Goal: Transaction & Acquisition: Purchase product/service

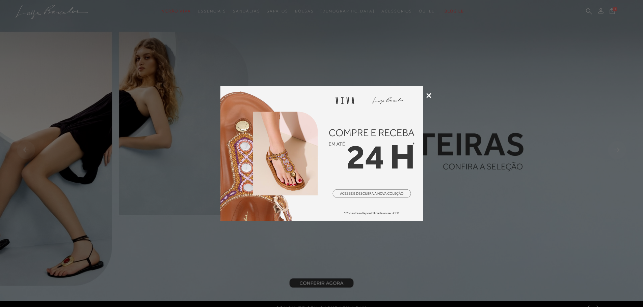
click at [431, 96] on div at bounding box center [321, 153] width 643 height 307
click at [431, 94] on icon at bounding box center [428, 95] width 5 height 5
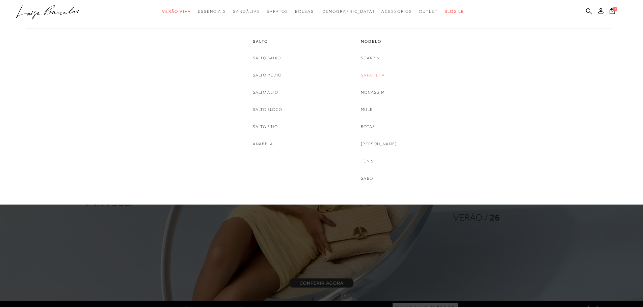
click at [375, 73] on link "Sapatilha" at bounding box center [373, 75] width 24 height 7
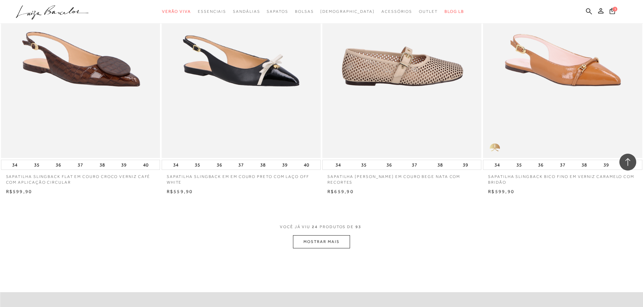
scroll to position [1653, 0]
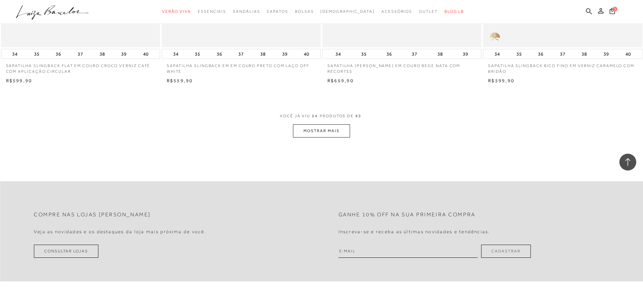
click at [324, 132] on button "MOSTRAR MAIS" at bounding box center [321, 130] width 57 height 13
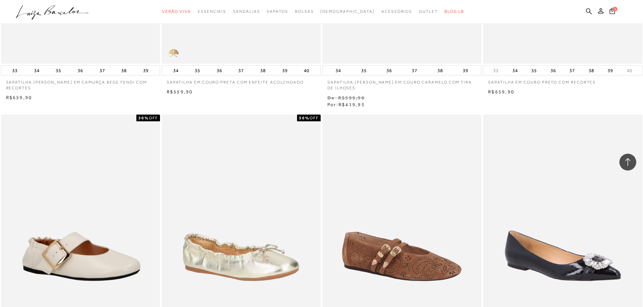
scroll to position [2497, 0]
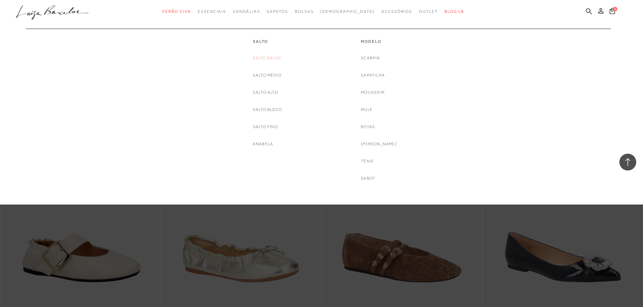
click at [266, 55] on link "Salto Baixo" at bounding box center [267, 58] width 28 height 7
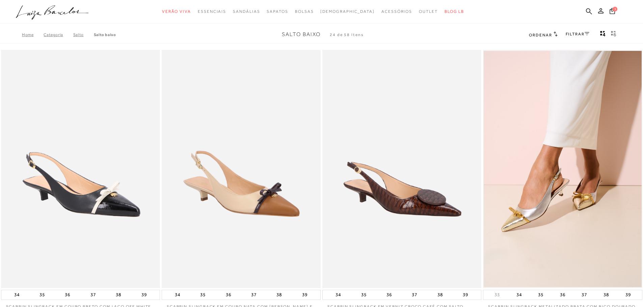
click at [29, 21] on link ".a{fill-rule:evenodd;}" at bounding box center [52, 13] width 73 height 17
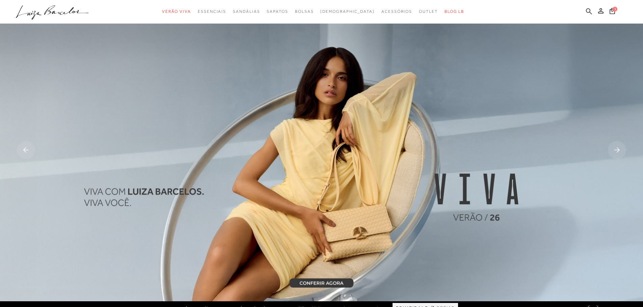
click at [586, 12] on icon at bounding box center [589, 11] width 6 height 6
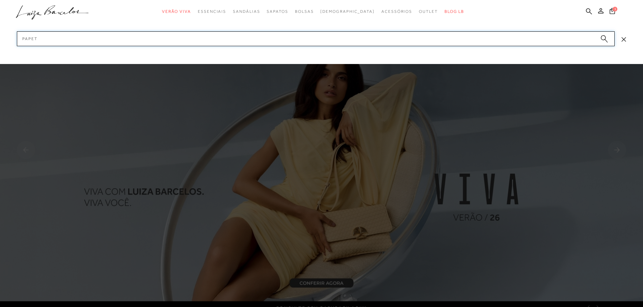
type input "PAPETE"
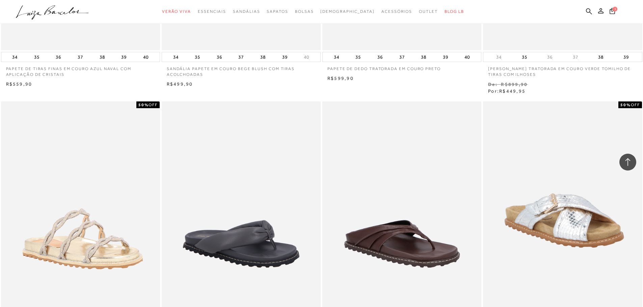
scroll to position [371, 0]
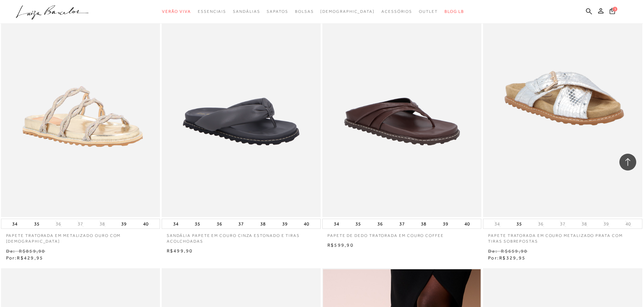
click at [383, 146] on img at bounding box center [402, 98] width 158 height 236
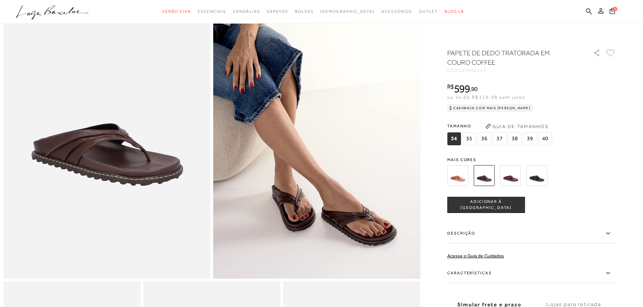
scroll to position [67, 0]
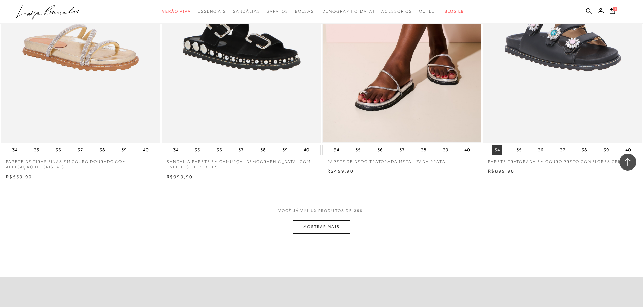
scroll to position [877, 0]
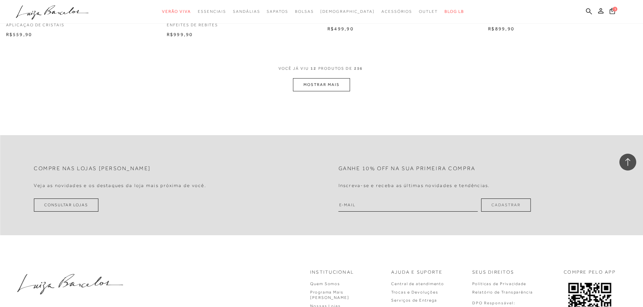
click at [342, 87] on button "MOSTRAR MAIS" at bounding box center [321, 84] width 57 height 13
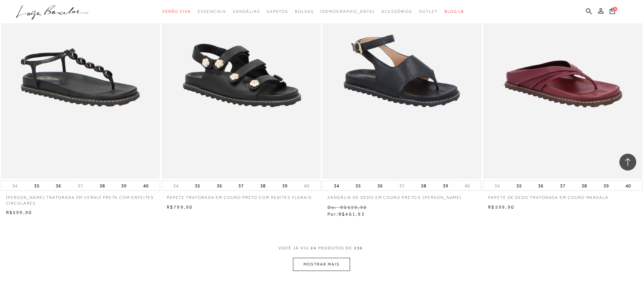
scroll to position [1552, 0]
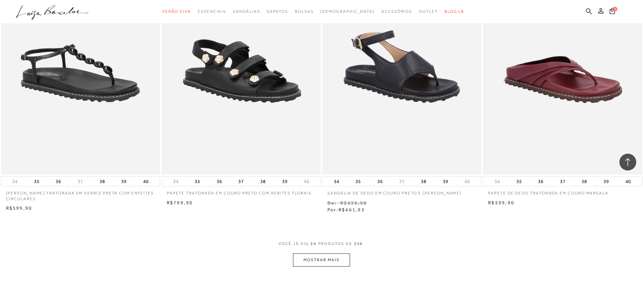
click at [344, 262] on button "MOSTRAR MAIS" at bounding box center [321, 260] width 57 height 13
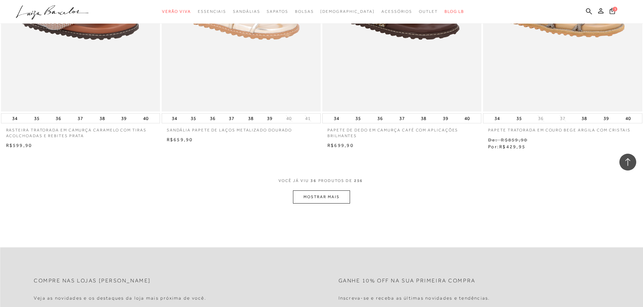
scroll to position [2497, 0]
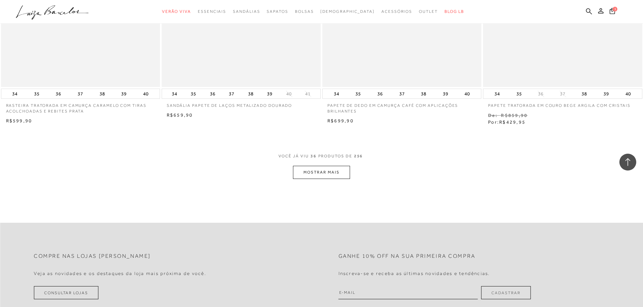
click at [337, 172] on button "MOSTRAR MAIS" at bounding box center [321, 172] width 57 height 13
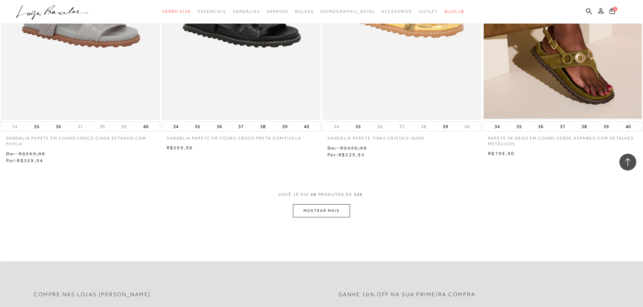
scroll to position [3407, 0]
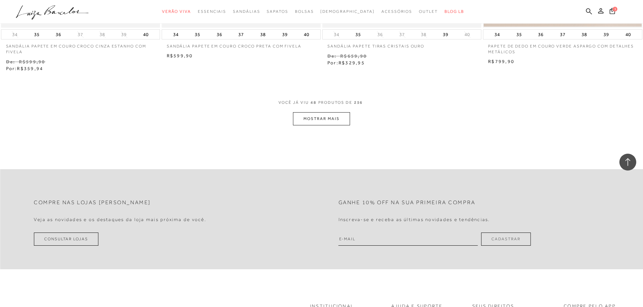
click at [341, 117] on button "MOSTRAR MAIS" at bounding box center [321, 118] width 57 height 13
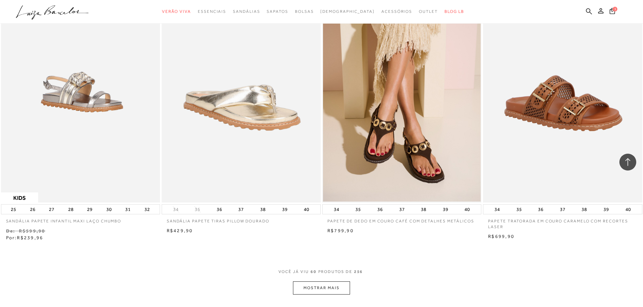
scroll to position [4217, 0]
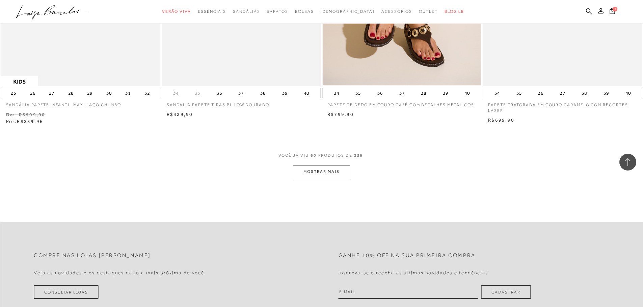
click at [326, 172] on button "MOSTRAR MAIS" at bounding box center [321, 171] width 57 height 13
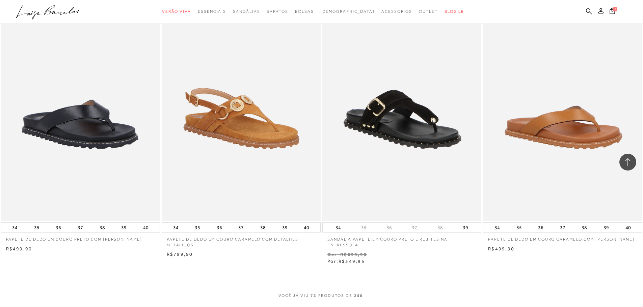
scroll to position [4993, 0]
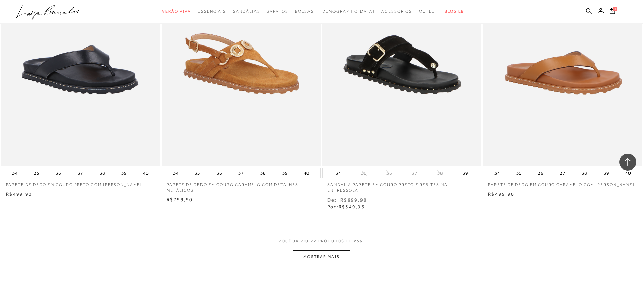
click at [328, 258] on button "MOSTRAR MAIS" at bounding box center [321, 257] width 57 height 13
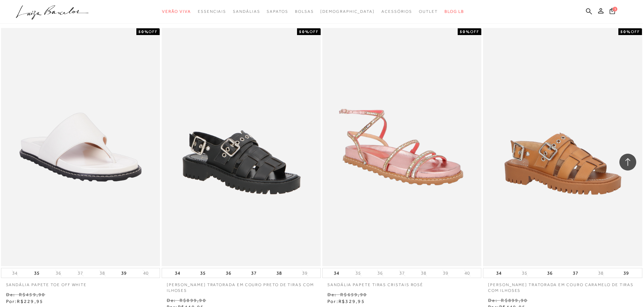
scroll to position [5836, 0]
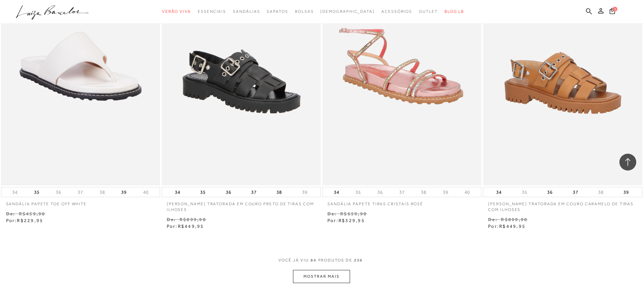
click at [94, 142] on img at bounding box center [81, 66] width 158 height 236
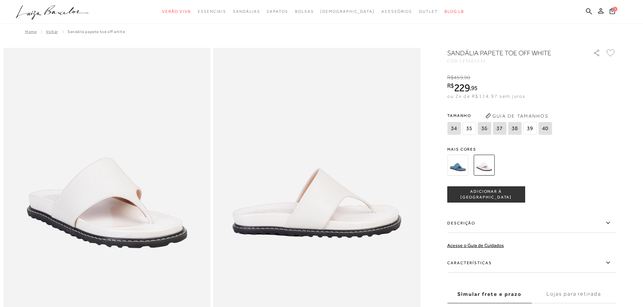
scroll to position [101, 0]
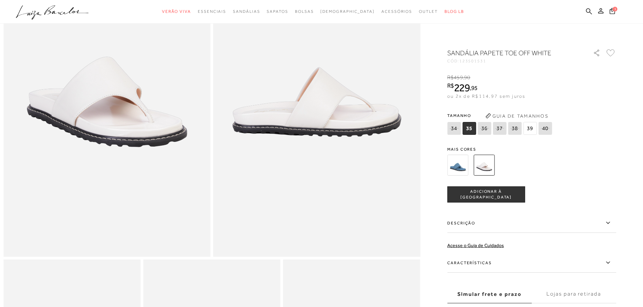
click at [464, 167] on img at bounding box center [457, 165] width 21 height 21
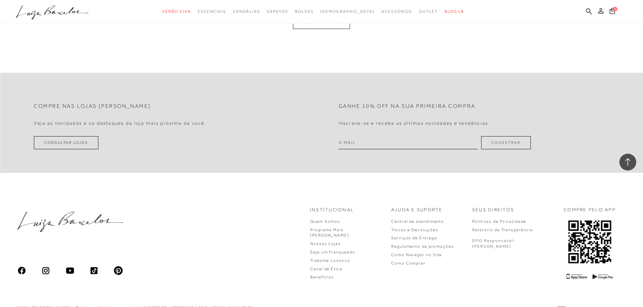
scroll to position [810, 0]
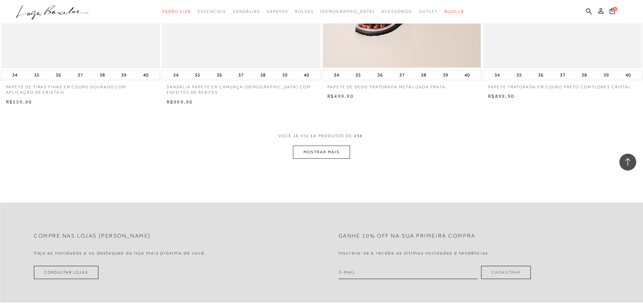
click at [337, 154] on button "MOSTRAR MAIS" at bounding box center [321, 152] width 57 height 13
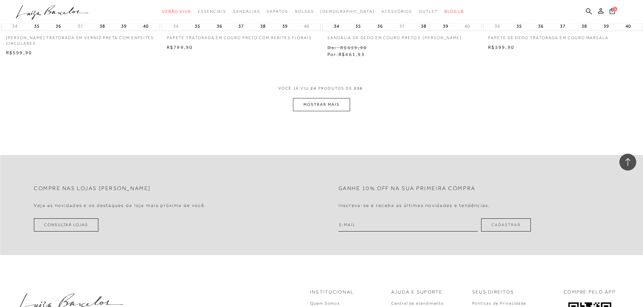
scroll to position [1739, 0]
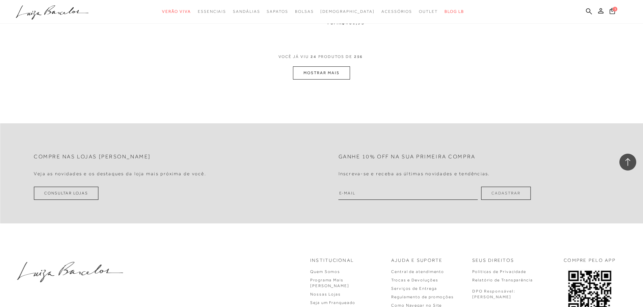
click at [328, 74] on button "MOSTRAR MAIS" at bounding box center [321, 72] width 57 height 13
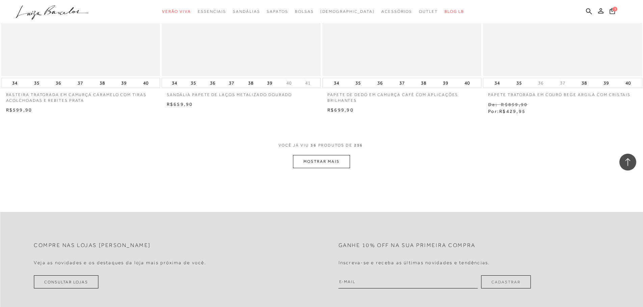
scroll to position [2495, 0]
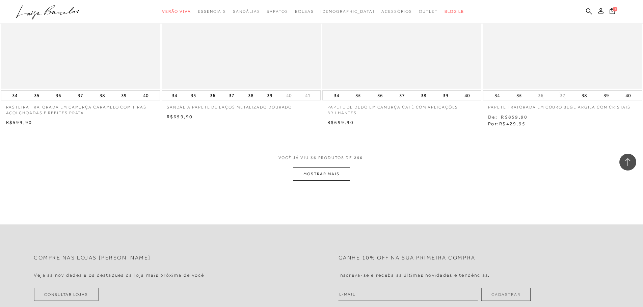
click at [343, 171] on button "MOSTRAR MAIS" at bounding box center [321, 174] width 57 height 13
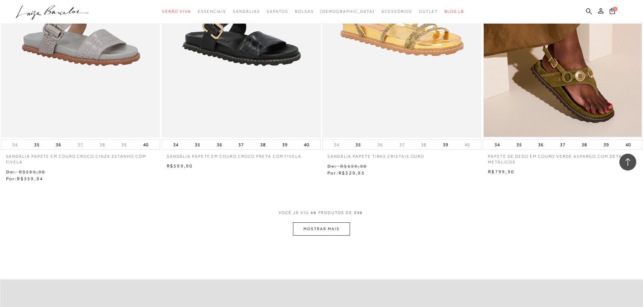
scroll to position [3305, 0]
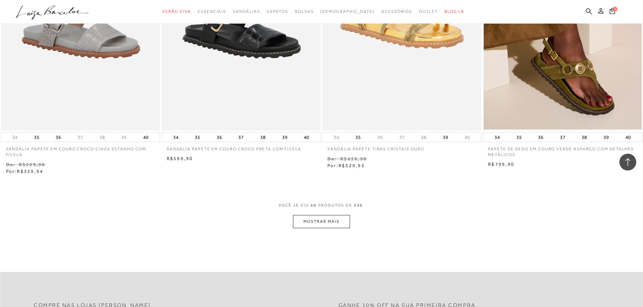
drag, startPoint x: 329, startPoint y: 222, endPoint x: 333, endPoint y: 223, distance: 4.1
click at [333, 223] on button "MOSTRAR MAIS" at bounding box center [321, 221] width 57 height 13
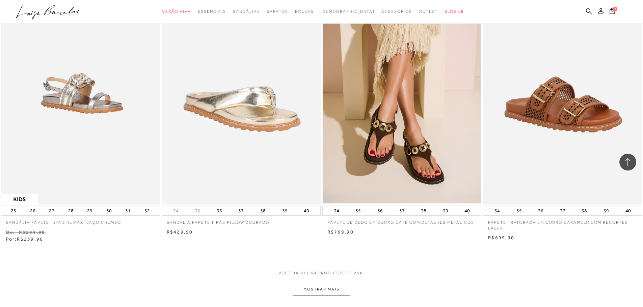
scroll to position [4114, 0]
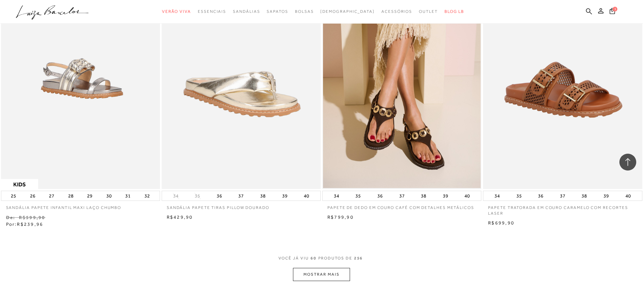
click at [320, 256] on span "PRODUTOS DE" at bounding box center [335, 259] width 34 height 6
click at [319, 276] on button "MOSTRAR MAIS" at bounding box center [321, 274] width 57 height 13
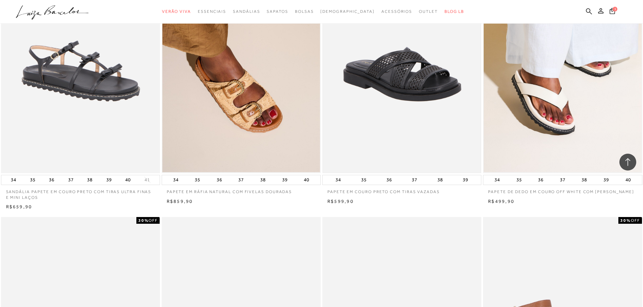
scroll to position [4418, 0]
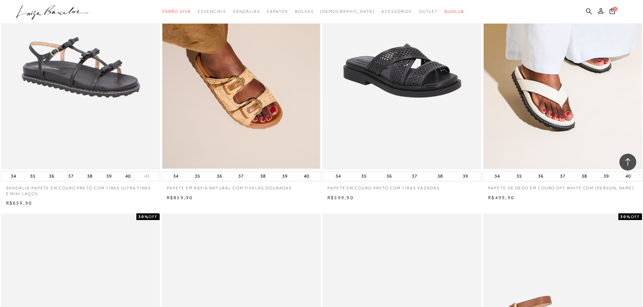
click at [565, 96] on img at bounding box center [562, 50] width 158 height 236
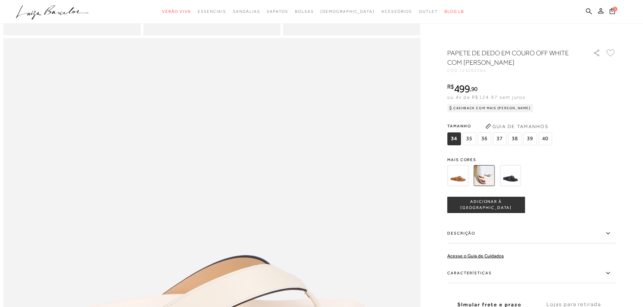
scroll to position [692, 0]
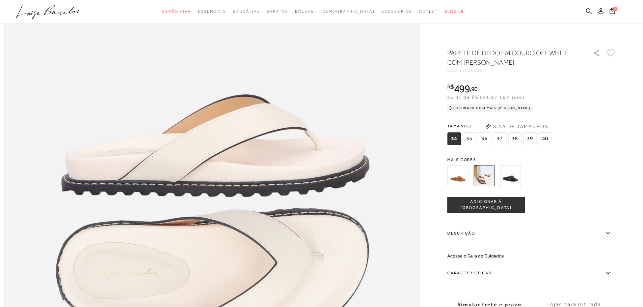
click at [517, 174] on img at bounding box center [510, 175] width 21 height 21
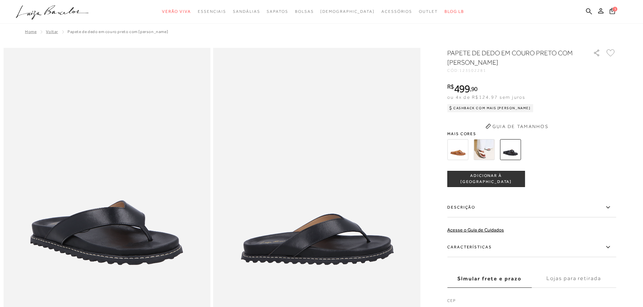
click at [465, 136] on span "Mais cores" at bounding box center [531, 134] width 169 height 4
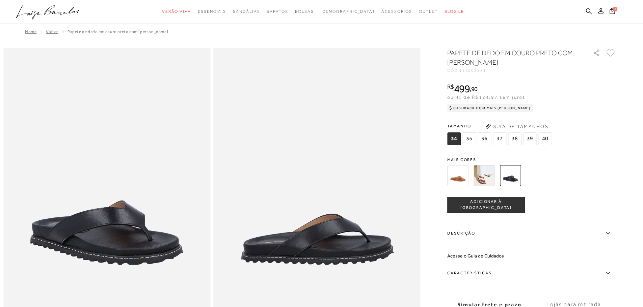
click at [467, 176] on img at bounding box center [457, 175] width 21 height 21
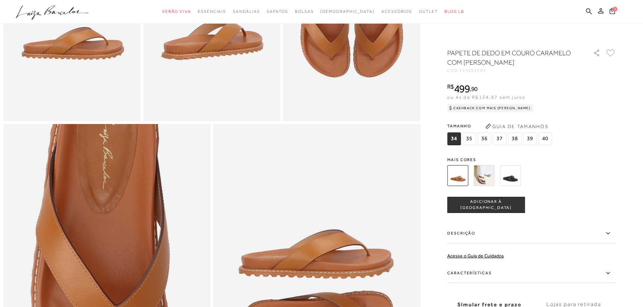
scroll to position [580, 0]
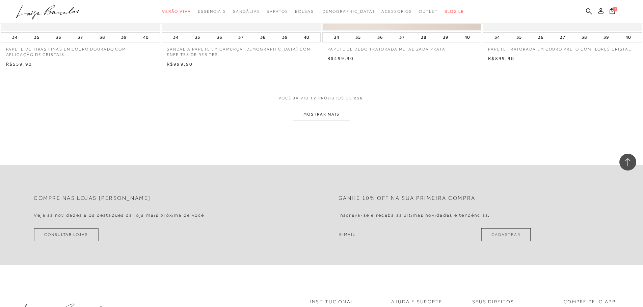
scroll to position [776, 0]
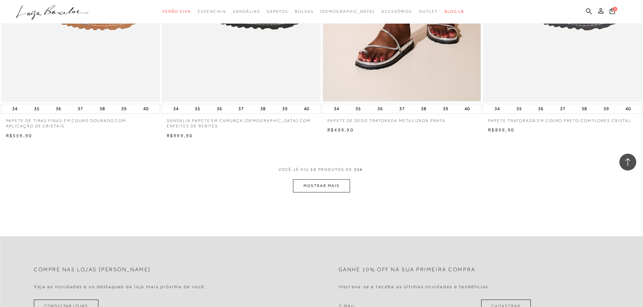
click at [336, 184] on button "MOSTRAR MAIS" at bounding box center [321, 185] width 57 height 13
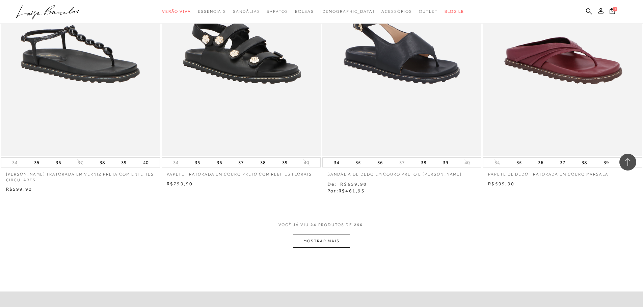
scroll to position [1739, 0]
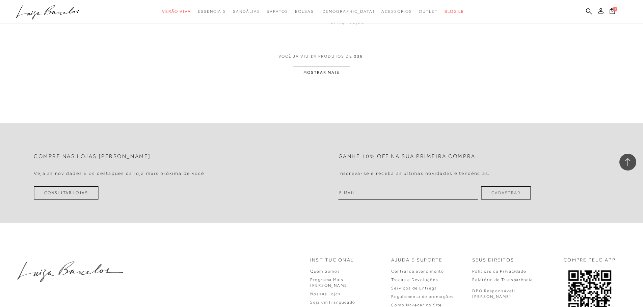
click at [343, 79] on button "MOSTRAR MAIS" at bounding box center [321, 72] width 57 height 13
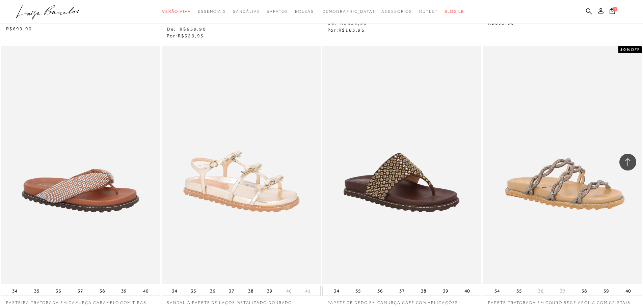
scroll to position [2502, 0]
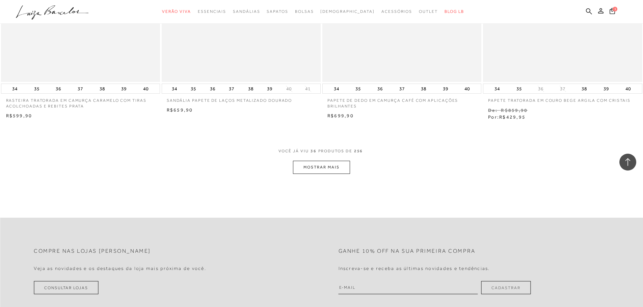
click at [325, 171] on button "MOSTRAR MAIS" at bounding box center [321, 167] width 57 height 13
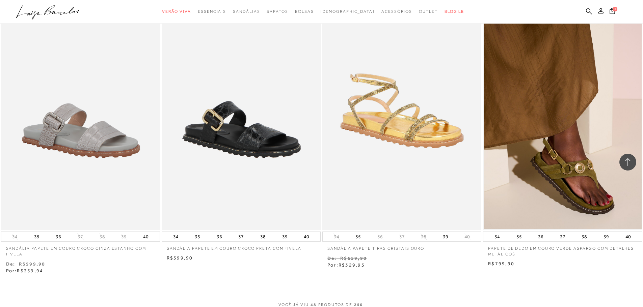
scroll to position [3278, 0]
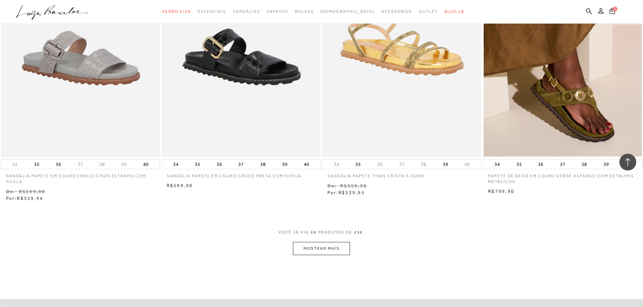
click at [339, 245] on button "MOSTRAR MAIS" at bounding box center [321, 248] width 57 height 13
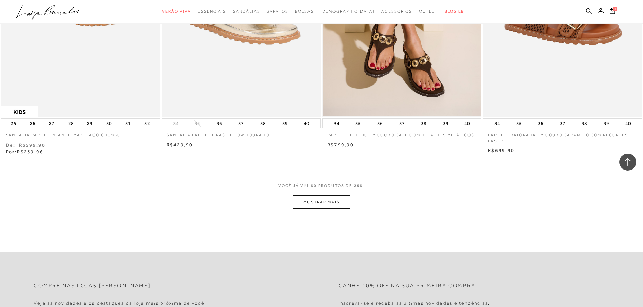
scroll to position [4256, 0]
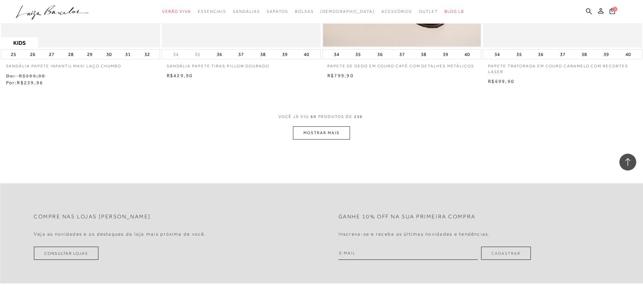
click at [342, 132] on button "MOSTRAR MAIS" at bounding box center [321, 133] width 57 height 13
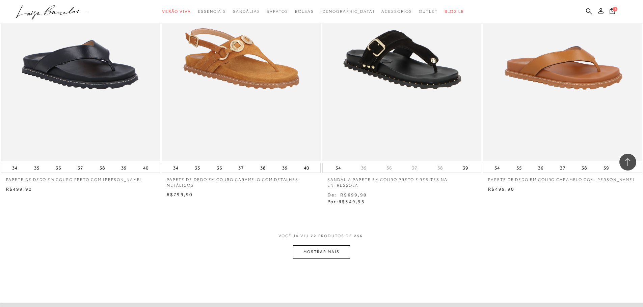
scroll to position [5032, 0]
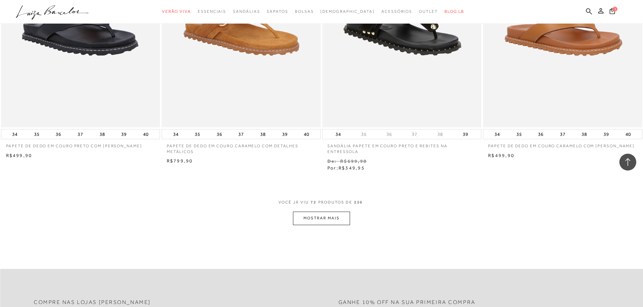
click at [333, 221] on button "MOSTRAR MAIS" at bounding box center [321, 218] width 57 height 13
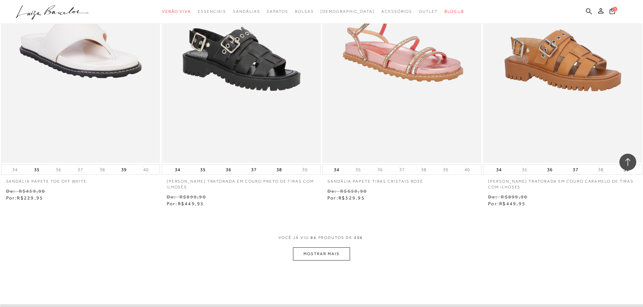
scroll to position [5875, 0]
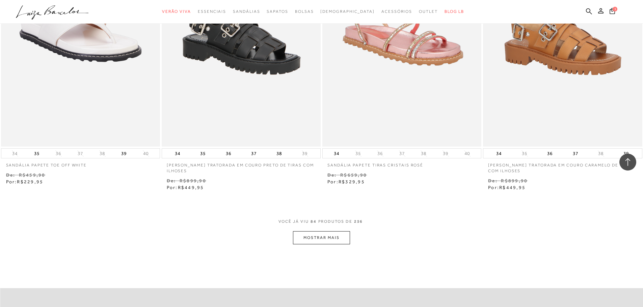
click at [324, 237] on button "MOSTRAR MAIS" at bounding box center [321, 237] width 57 height 13
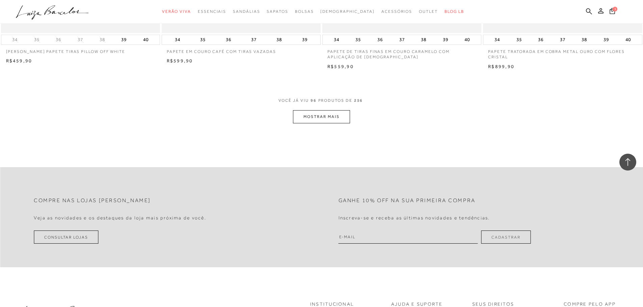
scroll to position [6854, 0]
click at [337, 118] on button "MOSTRAR MAIS" at bounding box center [321, 115] width 57 height 13
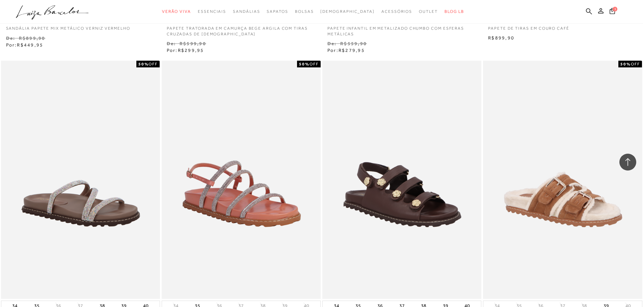
scroll to position [7649, 0]
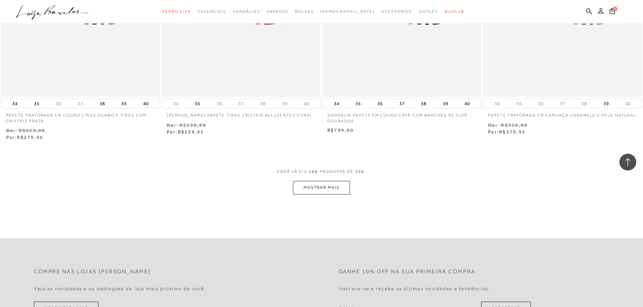
click at [334, 187] on button "MOSTRAR MAIS" at bounding box center [321, 187] width 57 height 13
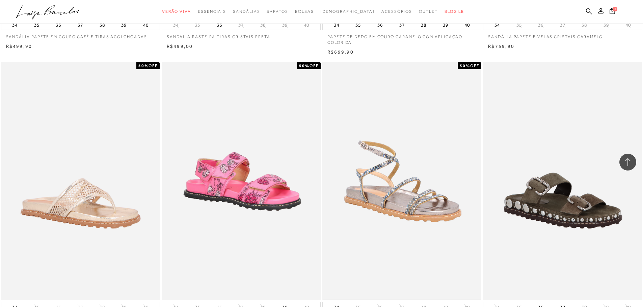
scroll to position [8392, 0]
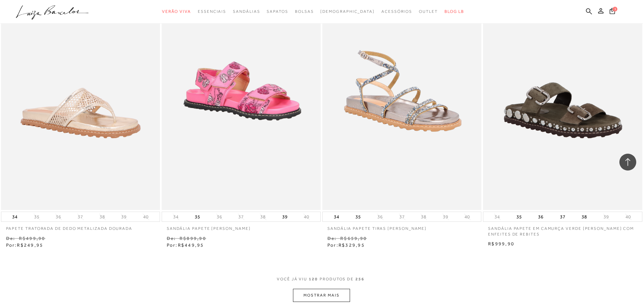
click at [311, 290] on button "MOSTRAR MAIS" at bounding box center [321, 295] width 57 height 13
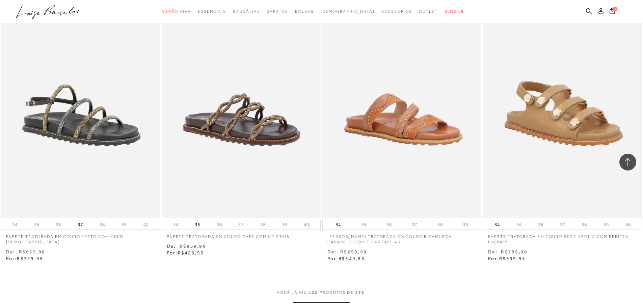
scroll to position [9336, 0]
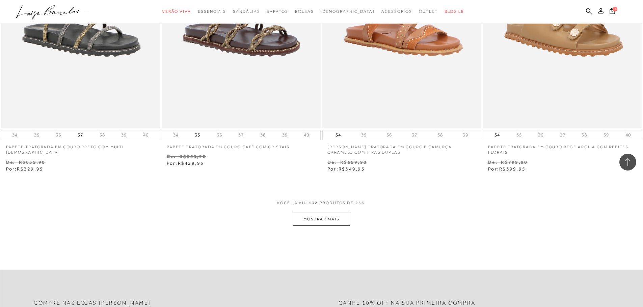
click at [338, 216] on button "MOSTRAR MAIS" at bounding box center [321, 219] width 57 height 13
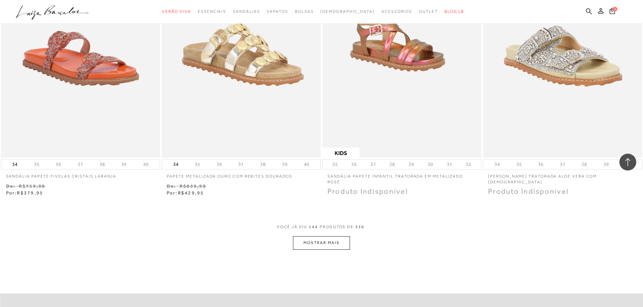
scroll to position [10247, 0]
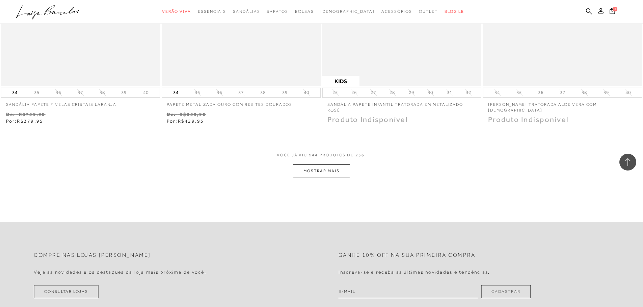
click at [340, 168] on button "MOSTRAR MAIS" at bounding box center [321, 171] width 57 height 13
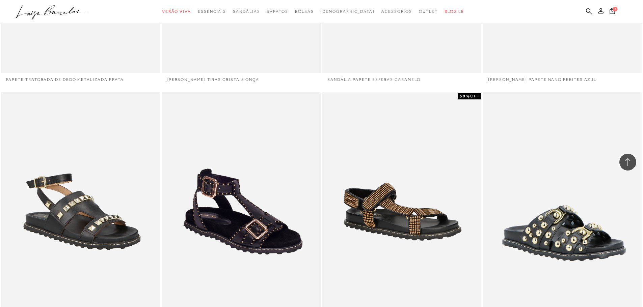
scroll to position [10956, 0]
